Goal: Task Accomplishment & Management: Manage account settings

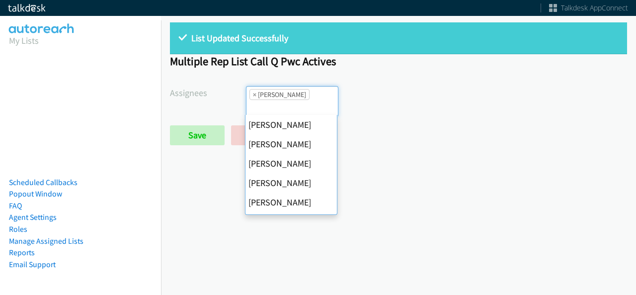
select select "fd8c5d46-30db-44cb-8f0d-00da318b790a"
click at [253, 92] on span "×" at bounding box center [254, 95] width 3 height 10
select select
click at [253, 100] on input "search" at bounding box center [264, 108] width 35 height 16
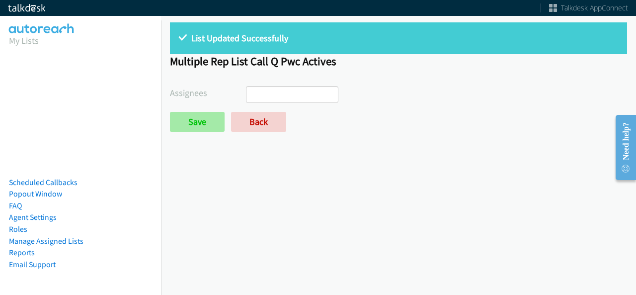
drag, startPoint x: 230, startPoint y: 111, endPoint x: 204, endPoint y: 124, distance: 28.5
click at [228, 111] on form "Assignees Abigail Odhiambo Alana Ruiz Cathy Shahan Charles Ross Daquaya Johnson…" at bounding box center [398, 109] width 457 height 46
click at [204, 124] on input "Save" at bounding box center [197, 122] width 55 height 20
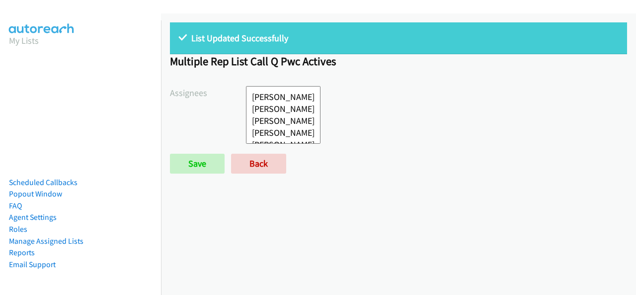
select select
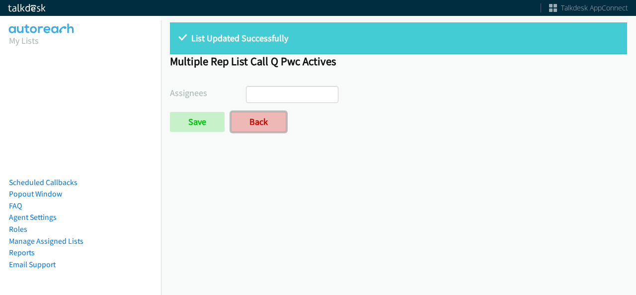
click at [266, 130] on link "Back" at bounding box center [258, 122] width 55 height 20
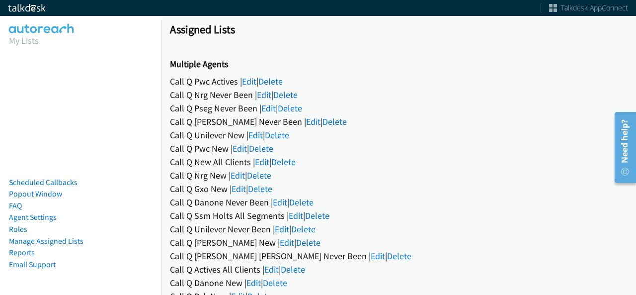
click at [243, 195] on div "Call Q Danone Never Been | Edit | Delete" at bounding box center [398, 201] width 457 height 13
click at [243, 190] on link "Edit" at bounding box center [239, 188] width 14 height 11
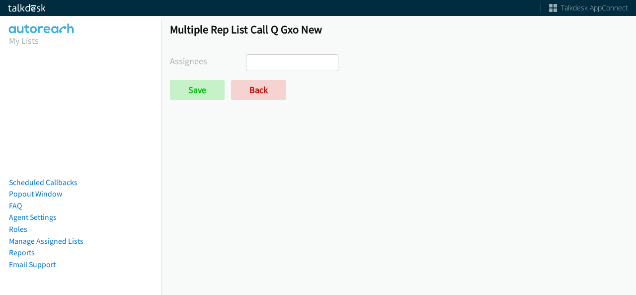
click at [281, 60] on ul at bounding box center [292, 63] width 91 height 16
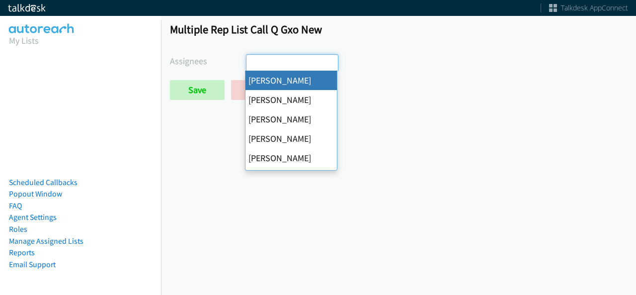
drag, startPoint x: 284, startPoint y: 82, endPoint x: 296, endPoint y: 70, distance: 16.9
select select "cb11e729-9a1d-44de-9b38-0f5a50c7e01c"
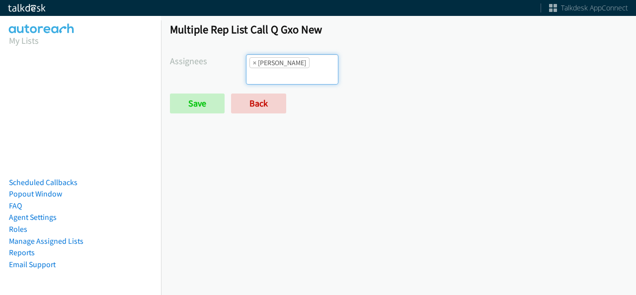
click at [296, 70] on ul "× Abigail Odhiambo" at bounding box center [292, 69] width 91 height 29
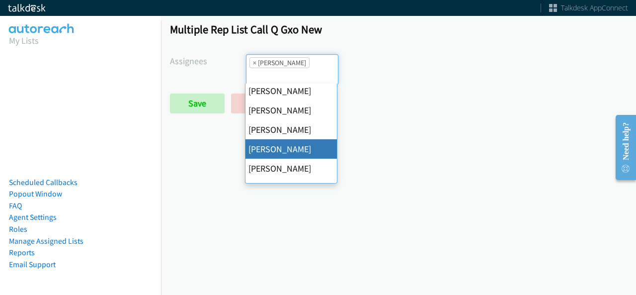
scroll to position [149, 0]
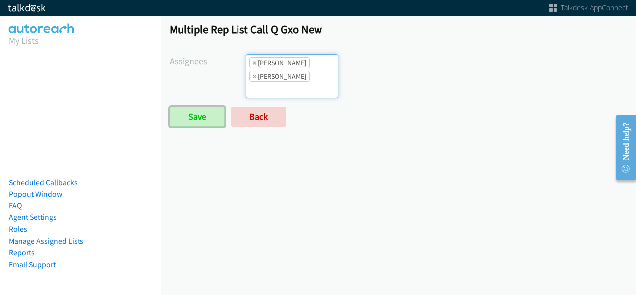
drag, startPoint x: 198, startPoint y: 124, endPoint x: 208, endPoint y: 153, distance: 29.9
click at [198, 124] on input "Save" at bounding box center [197, 117] width 55 height 20
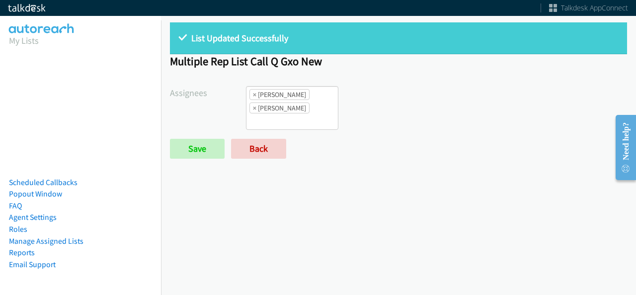
click at [304, 105] on li "× Rodnika Murphy" at bounding box center [280, 107] width 60 height 11
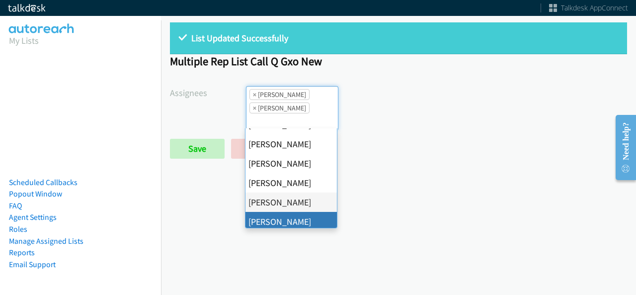
scroll to position [172, 0]
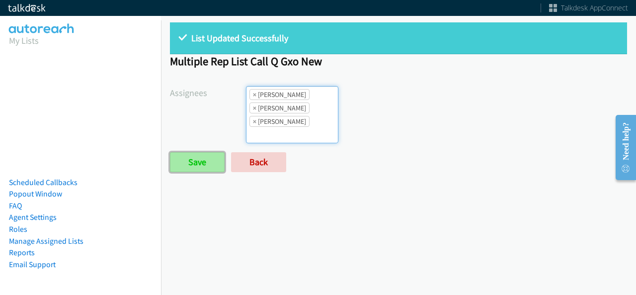
click at [197, 161] on input "Save" at bounding box center [197, 162] width 55 height 20
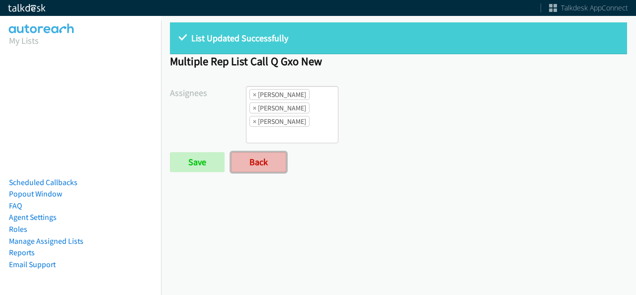
click at [274, 154] on link "Back" at bounding box center [258, 162] width 55 height 20
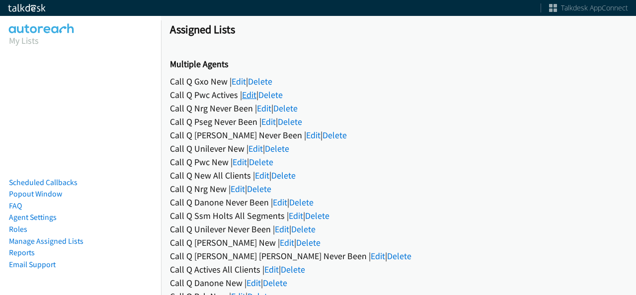
click at [250, 94] on link "Edit" at bounding box center [249, 94] width 14 height 11
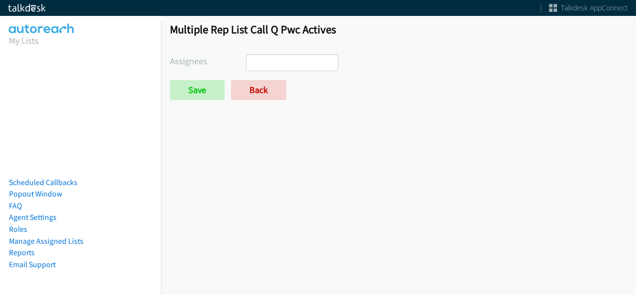
select select
click at [258, 86] on link "Back" at bounding box center [258, 90] width 55 height 20
